Goal: Information Seeking & Learning: Learn about a topic

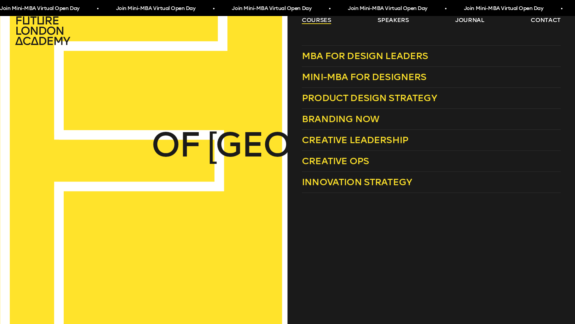
click at [311, 17] on link "courses" at bounding box center [316, 20] width 29 height 8
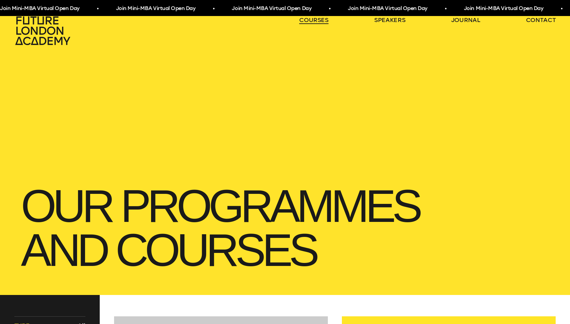
click at [311, 18] on link "courses" at bounding box center [313, 20] width 29 height 8
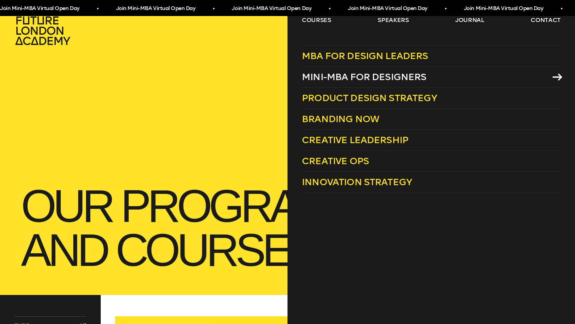
click at [345, 77] on span "Mini-MBA for Designers" at bounding box center [364, 76] width 125 height 11
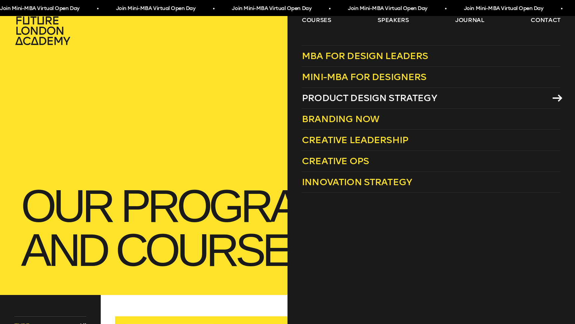
click at [364, 99] on span "Product Design Strategy" at bounding box center [369, 97] width 135 height 11
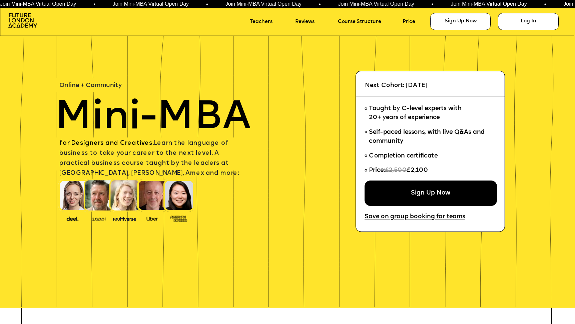
scroll to position [11, 0]
